Goal: Information Seeking & Learning: Compare options

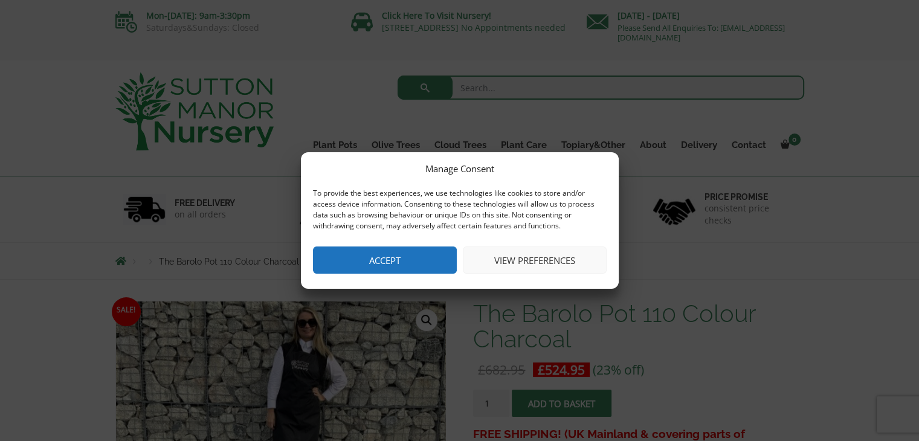
click at [424, 267] on button "Accept" at bounding box center [385, 260] width 144 height 27
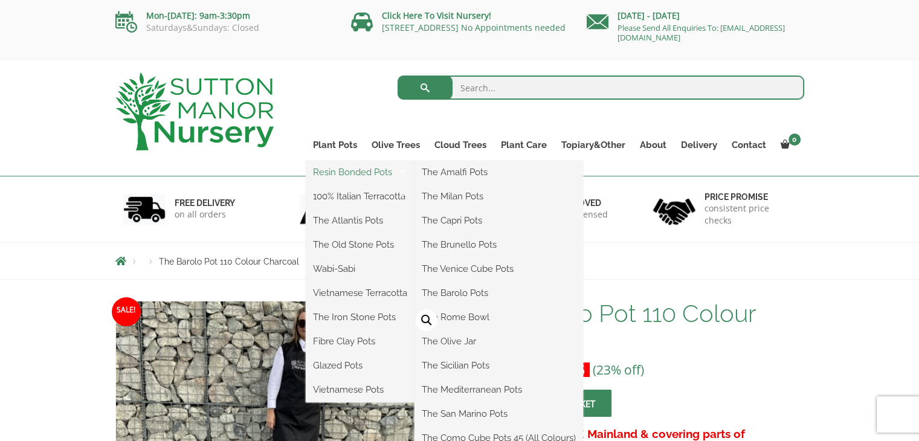
click at [354, 176] on link "Resin Bonded Pots" at bounding box center [360, 172] width 109 height 18
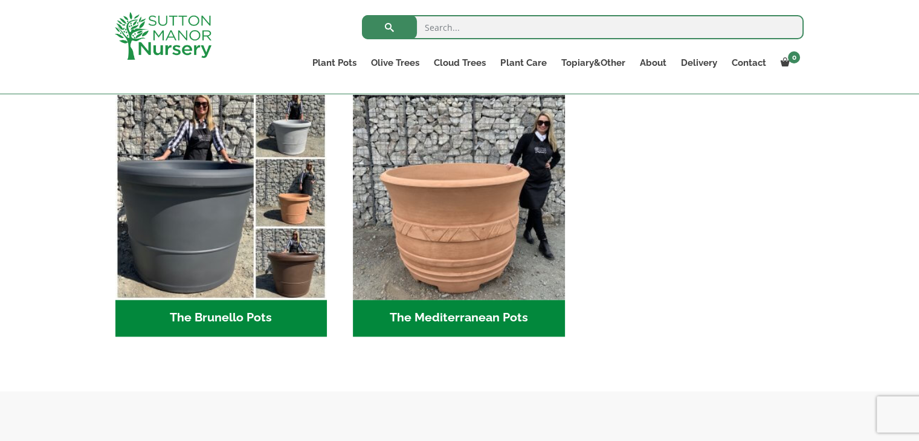
scroll to position [1710, 0]
click at [224, 317] on h2 "The Brunello Pots (14)" at bounding box center [221, 317] width 212 height 37
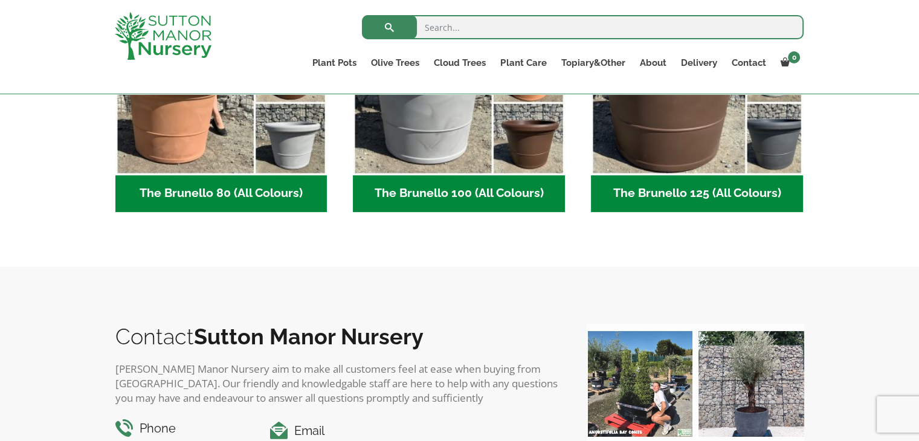
scroll to position [371, 0]
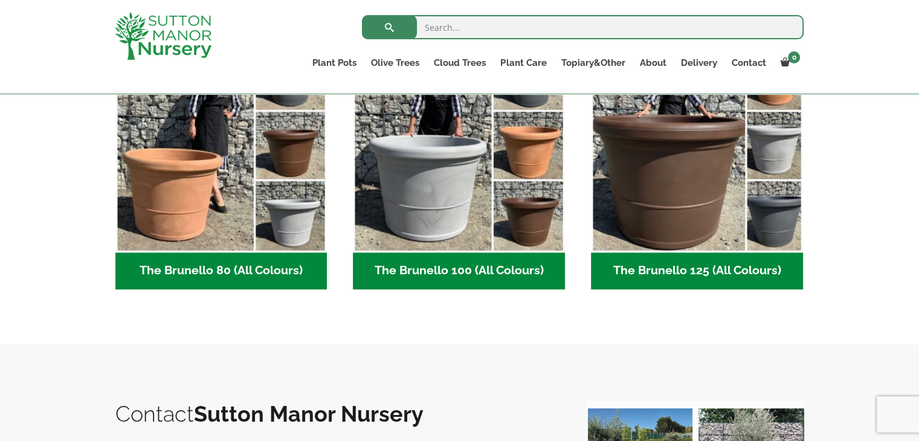
click at [504, 268] on h2 "The Brunello 100 (All Colours) (5)" at bounding box center [459, 271] width 212 height 37
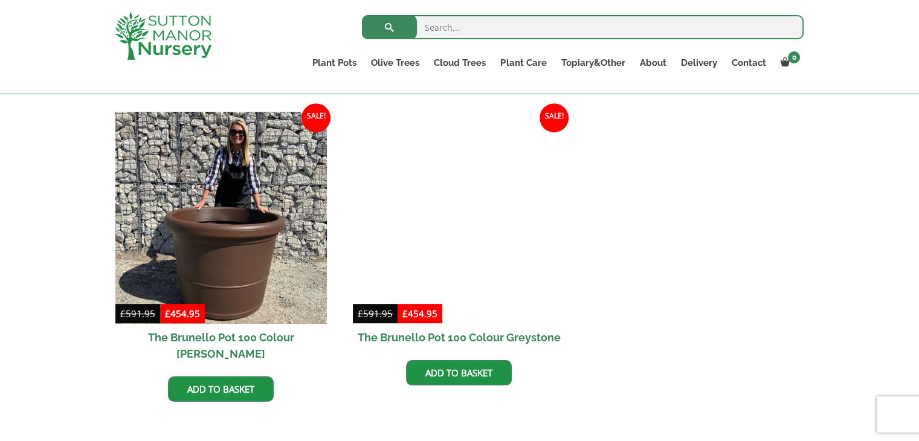
scroll to position [739, 0]
